Goal: Information Seeking & Learning: Understand process/instructions

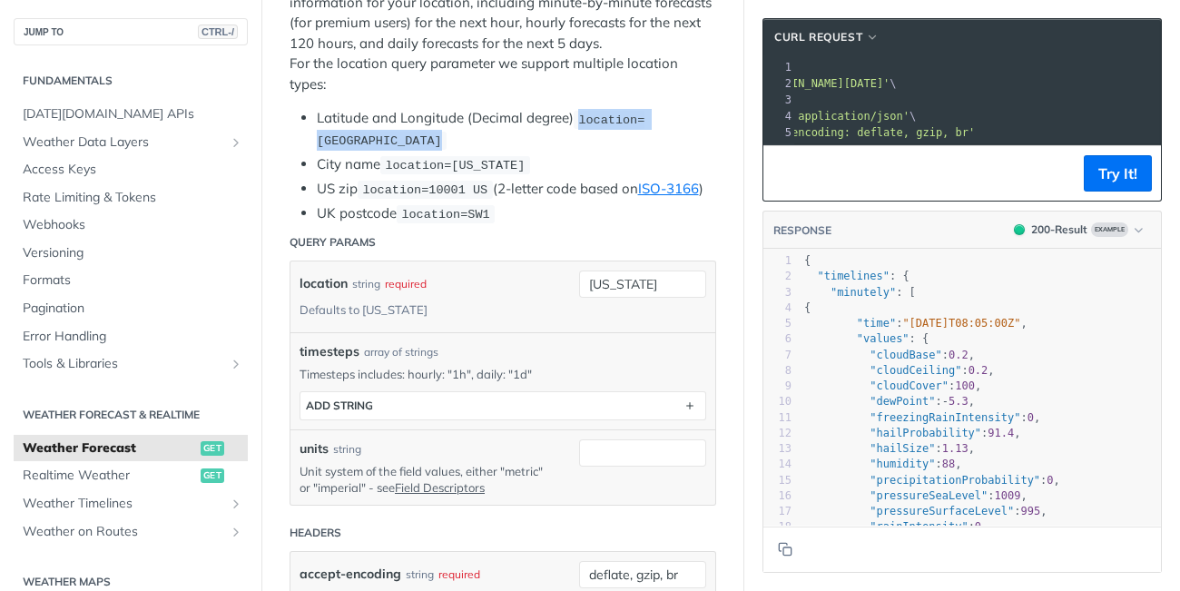
scroll to position [394, 0]
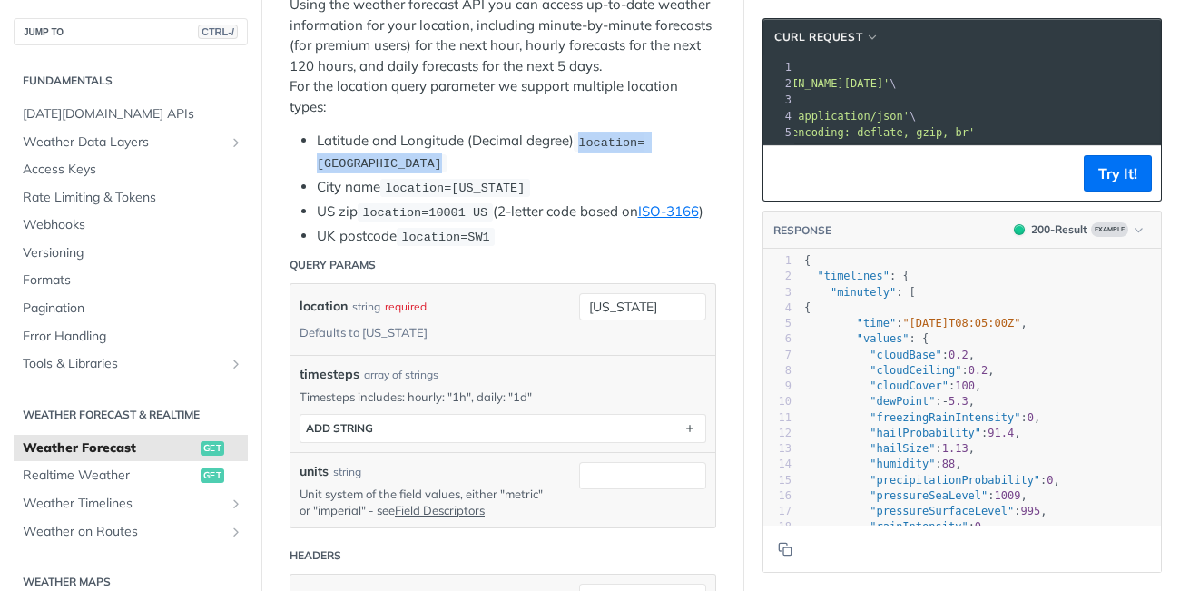
click at [590, 143] on span "location=42.3478, -71.0466" at bounding box center [481, 152] width 328 height 35
drag, startPoint x: 582, startPoint y: 140, endPoint x: 614, endPoint y: 159, distance: 37.1
click at [614, 159] on li "Latitude and Longitude (Decimal degree) location=42.3478, -71.0466" at bounding box center [517, 152] width 400 height 43
copy span "location=42.3478, -71.0466"
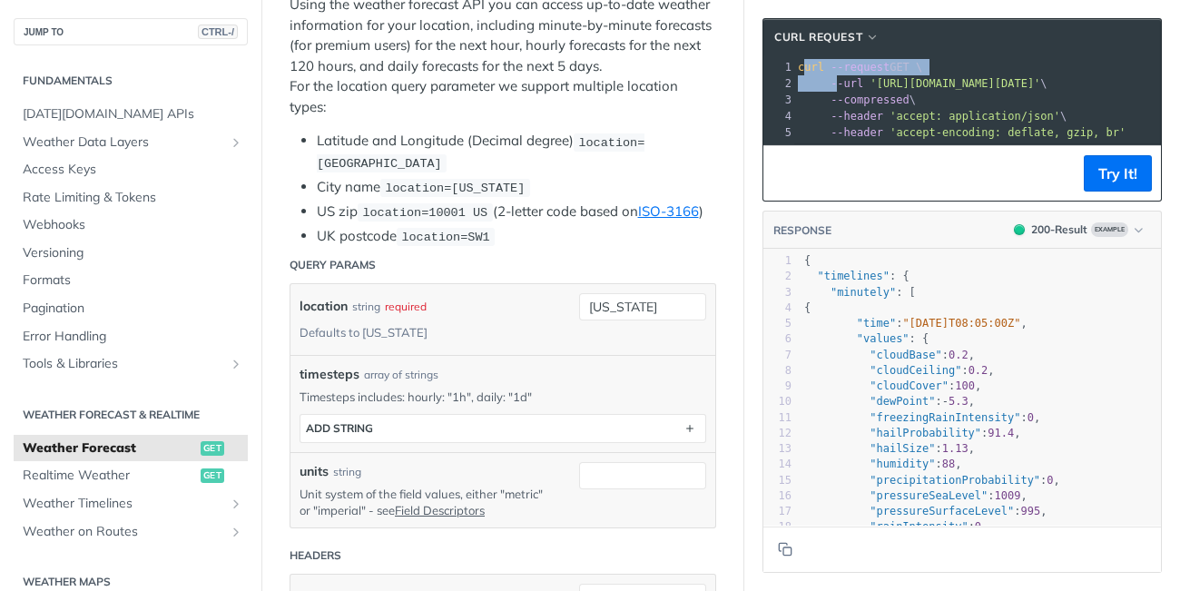
drag, startPoint x: 803, startPoint y: 67, endPoint x: 837, endPoint y: 75, distance: 35.5
click at [837, 75] on div "1 curl --request GET \ 2 --url 'https://api.tomorrow.io/v4/weather/forecast?loc…" at bounding box center [1053, 100] width 518 height 82
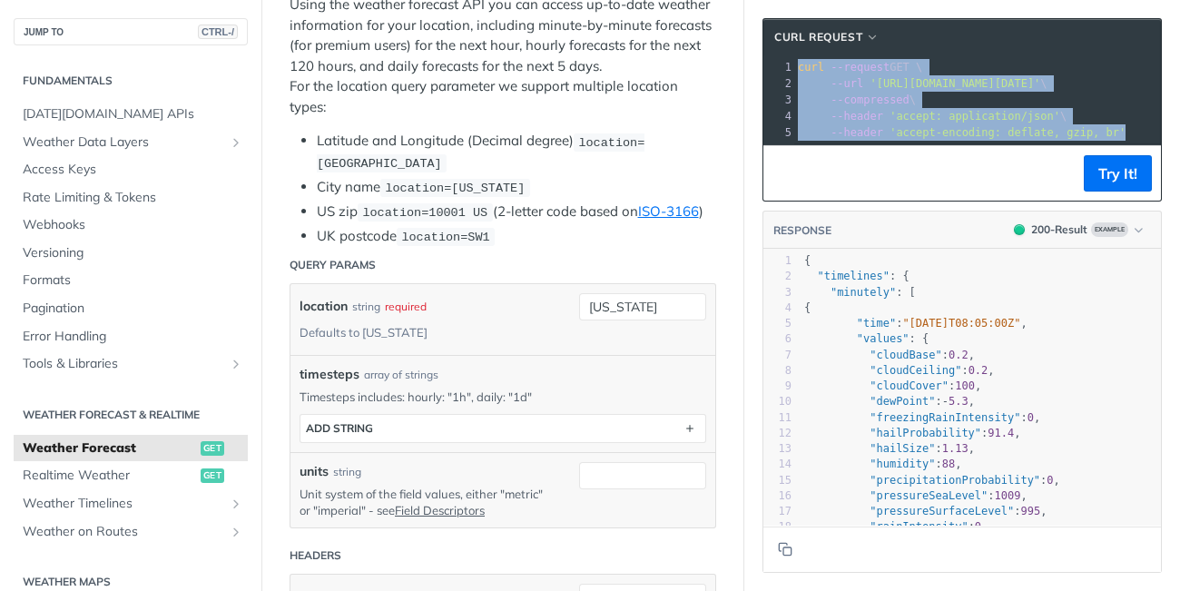
drag, startPoint x: 796, startPoint y: 73, endPoint x: 1179, endPoint y: 147, distance: 389.4
click at [1179, 147] on div "Jump to Content Reference Recipes FAQs Help Center Blog API Status Recipes Refe…" at bounding box center [590, 295] width 1180 height 591
copy div "curl --request GET \ 2 --url 'https://api.tomorrow.io/v4/weather/forecast?locat…"
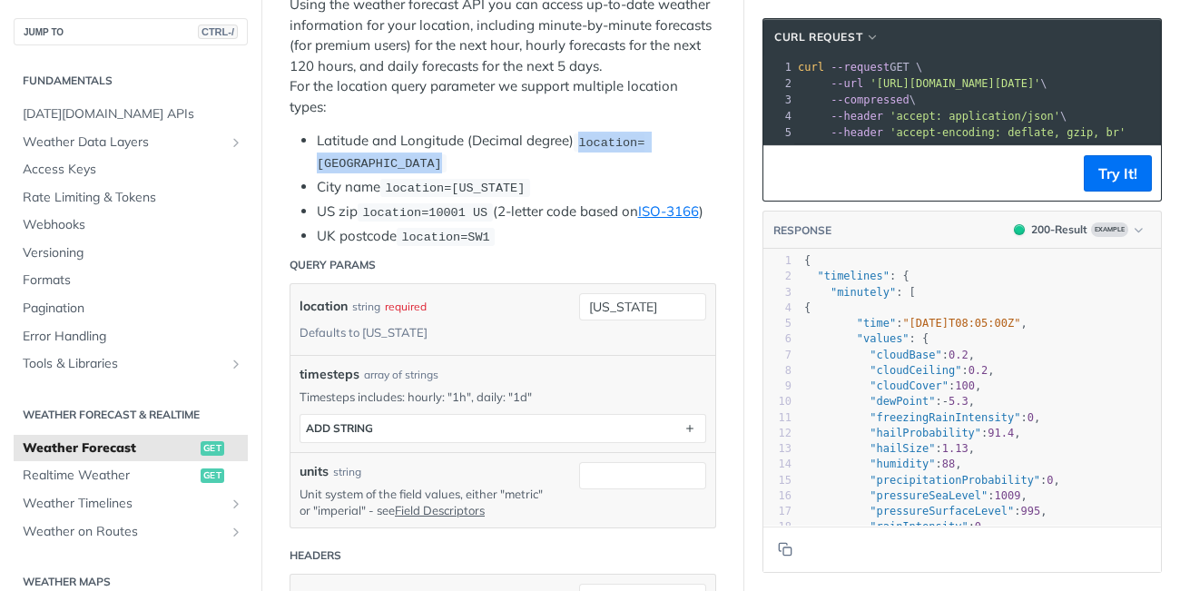
drag, startPoint x: 584, startPoint y: 136, endPoint x: 379, endPoint y: 168, distance: 207.6
click at [379, 168] on code "location=42.3478, -71.0466" at bounding box center [481, 153] width 328 height 40
copy span "location=42.3478, -71.0466"
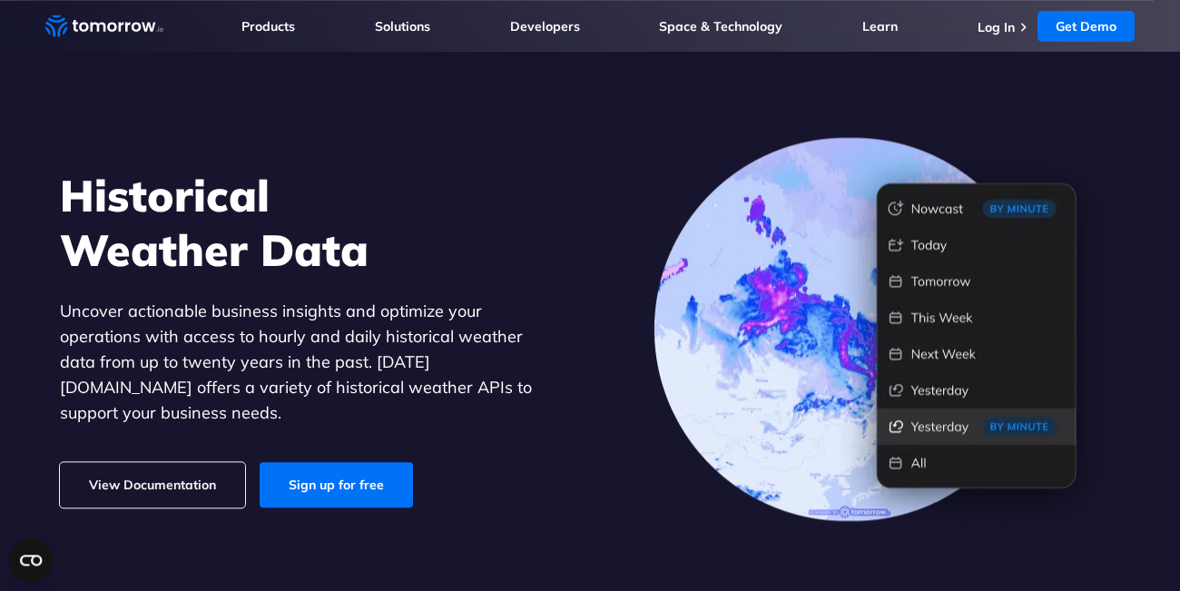
scroll to position [38, 0]
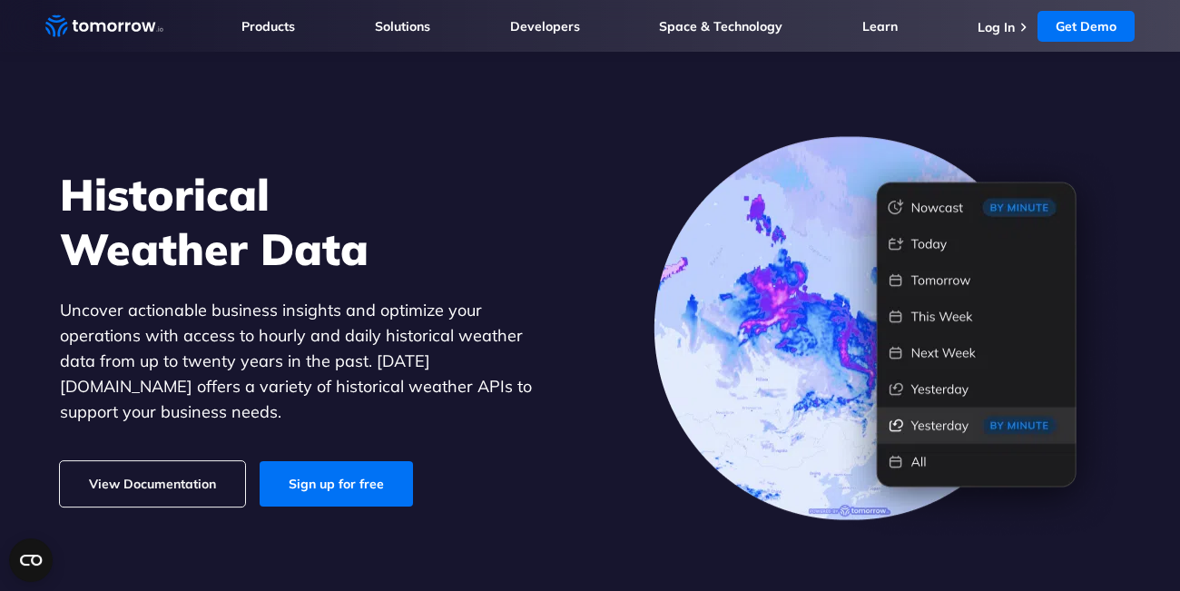
click at [555, 360] on p "Uncover actionable business insights and optimize your operations with access t…" at bounding box center [309, 361] width 499 height 127
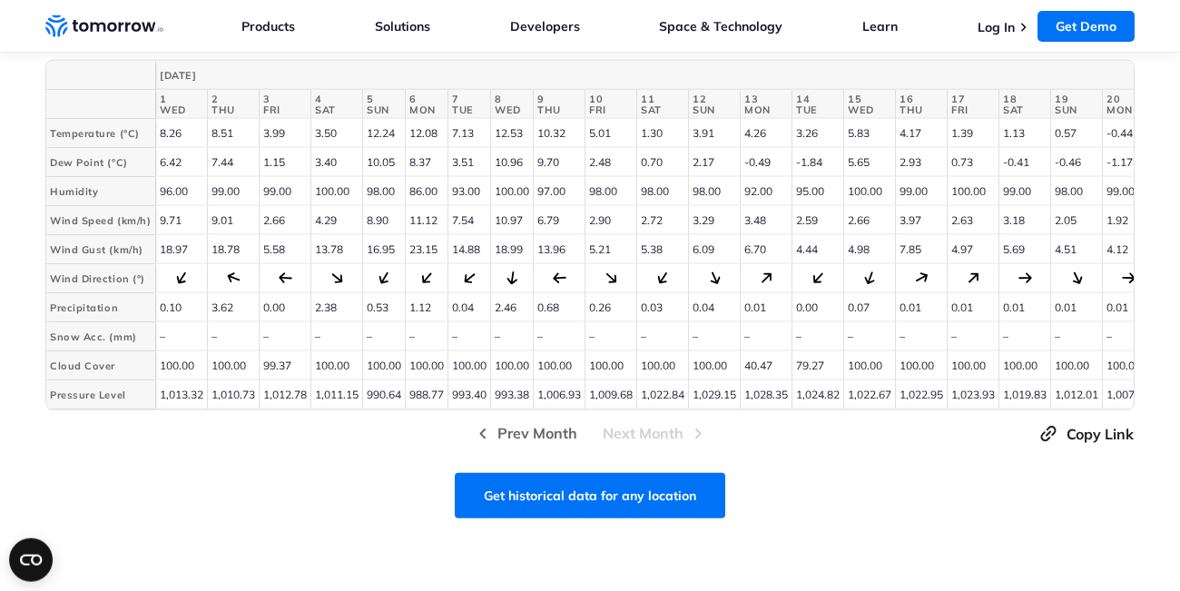
scroll to position [939, 0]
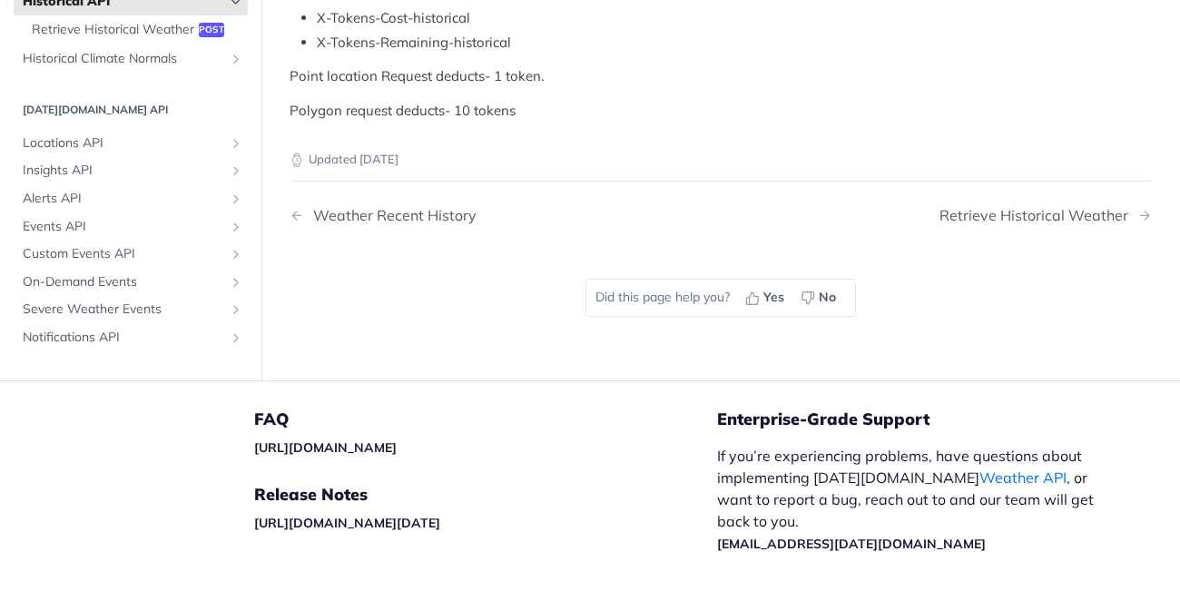
scroll to position [1258, 0]
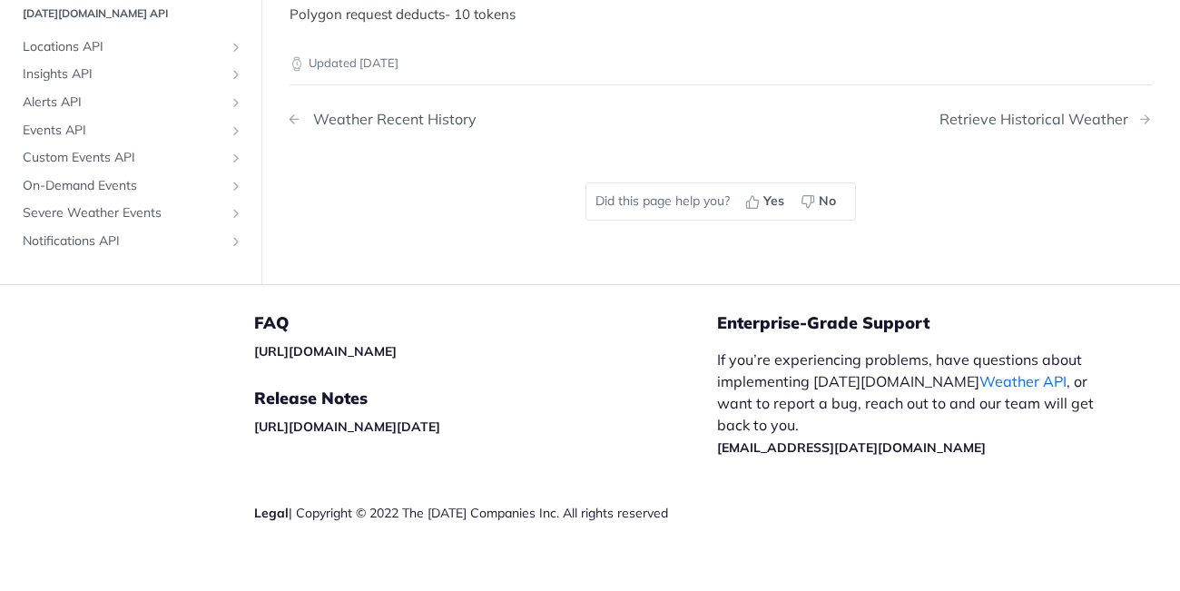
click at [384, 111] on div "Weather Recent History" at bounding box center [390, 119] width 173 height 17
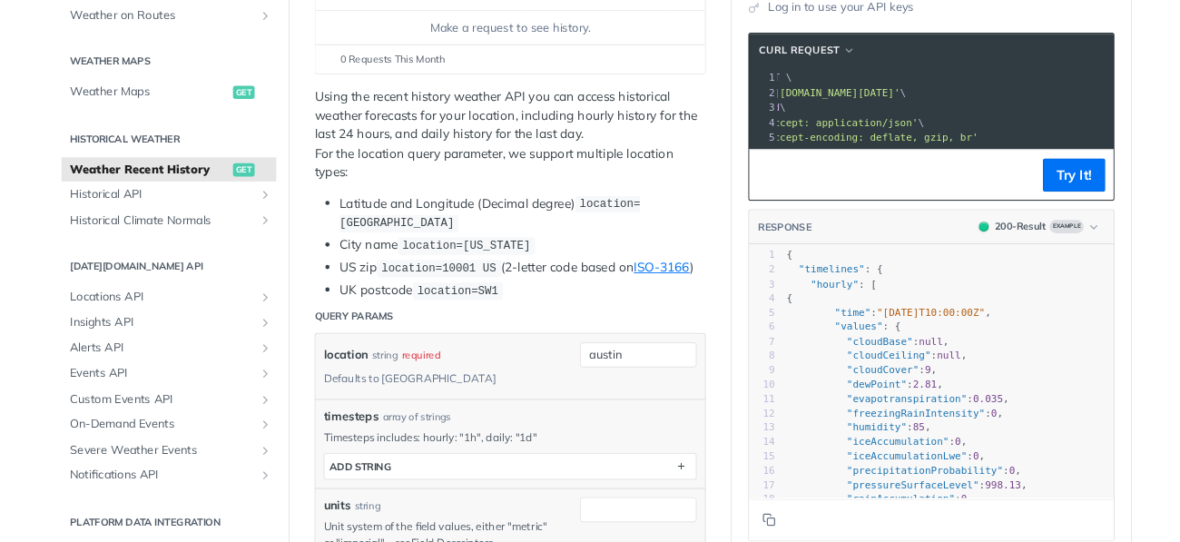
scroll to position [0, 151]
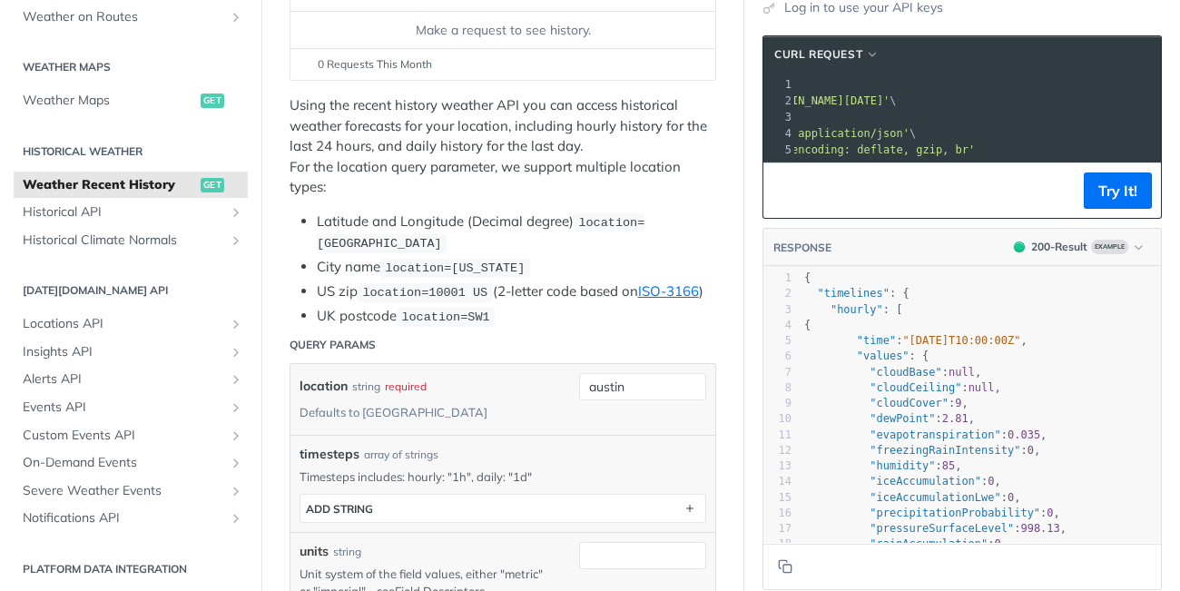
drag, startPoint x: 873, startPoint y: 104, endPoint x: 1105, endPoint y: 99, distance: 231.6
click at [890, 99] on span "'https://api.tomorrow.io/v4/weather/history/recent?location=austin'" at bounding box center [804, 100] width 171 height 13
copy span "https://api.tomorrow.io/v4/weather/history/recent?location"
